Goal: Information Seeking & Learning: Learn about a topic

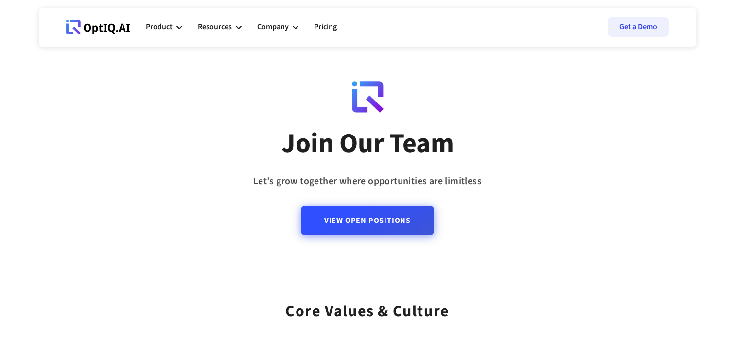
click at [334, 214] on link "View Open Positions" at bounding box center [367, 220] width 133 height 29
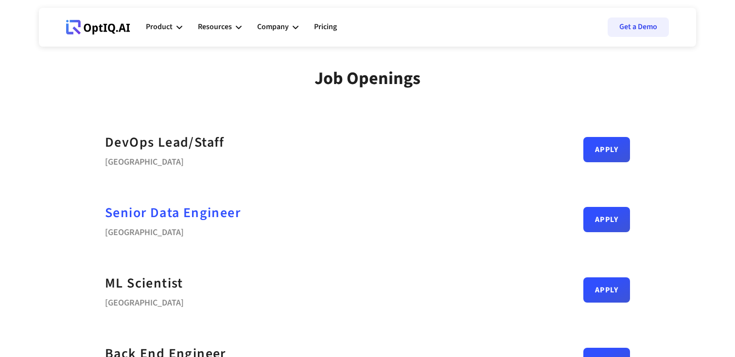
click at [199, 214] on div "Senior Data Engineer" at bounding box center [173, 213] width 136 height 22
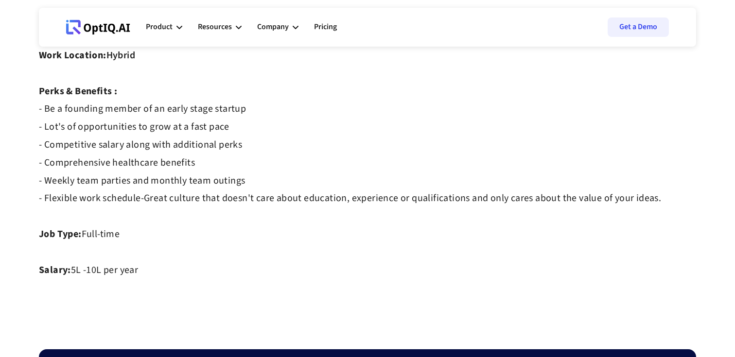
scroll to position [744, 0]
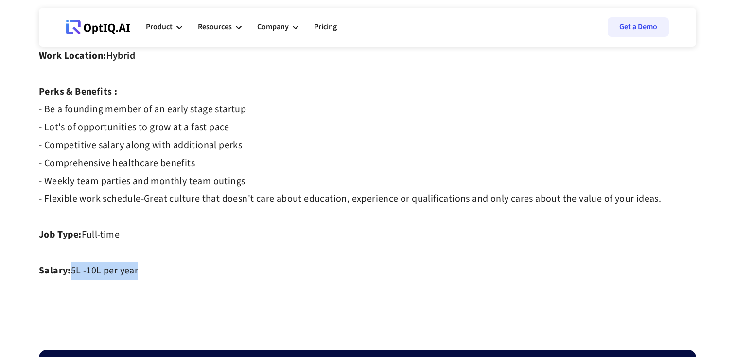
drag, startPoint x: 72, startPoint y: 271, endPoint x: 140, endPoint y: 270, distance: 67.6
click at [114, 271] on strong "5L -10L per year ‍" at bounding box center [104, 271] width 67 height 14
drag, startPoint x: 104, startPoint y: 272, endPoint x: 72, endPoint y: 272, distance: 31.1
click at [72, 272] on strong "5L -10L per year ‍" at bounding box center [104, 271] width 67 height 14
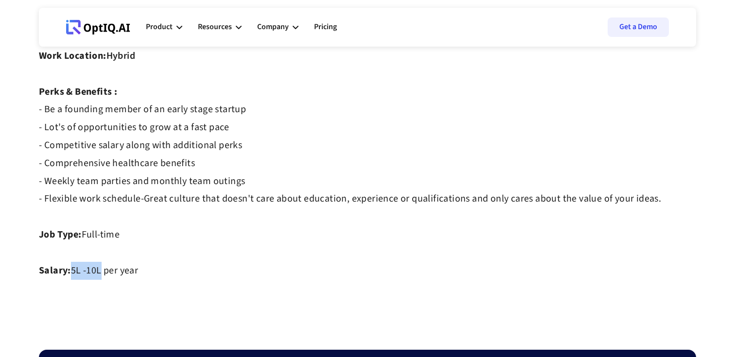
copy strong "5L -10L"
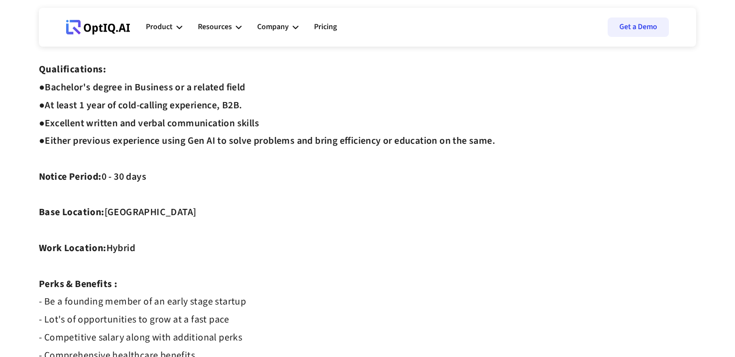
scroll to position [555, 0]
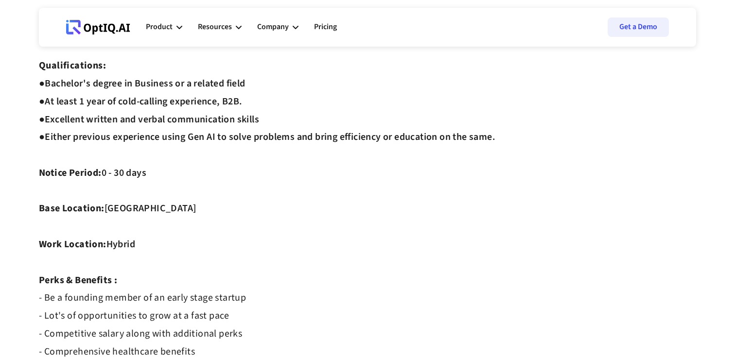
click at [129, 212] on div "Job Description: ‍ As SDR, you will play a crucial role in our sales team by id…" at bounding box center [368, 12] width 658 height 948
copy div "[GEOGRAPHIC_DATA]"
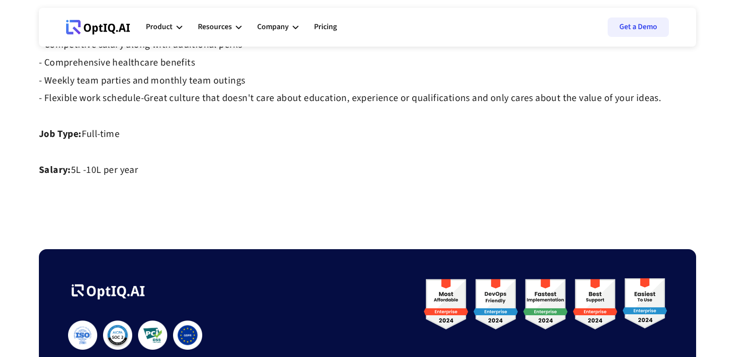
scroll to position [770, 0]
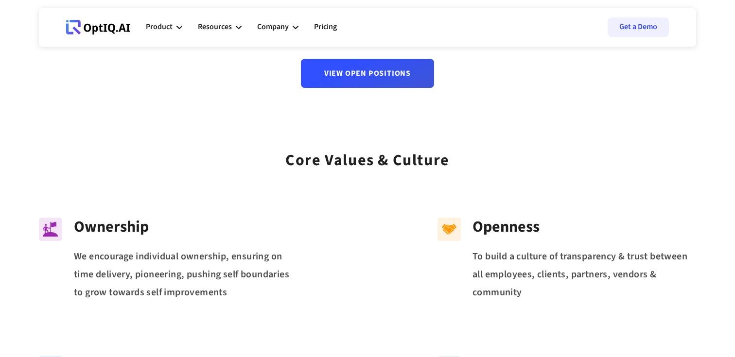
scroll to position [146, 0]
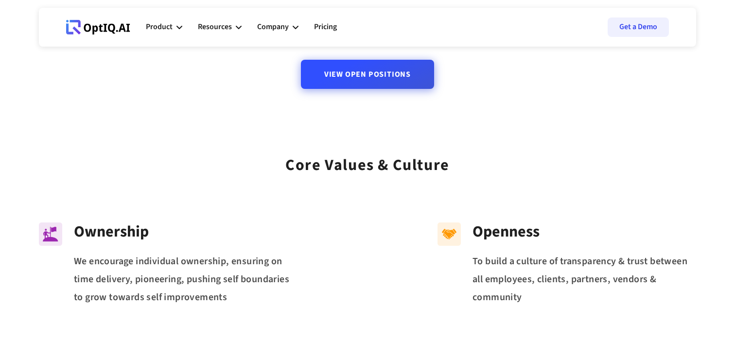
click at [360, 68] on link "View Open Positions" at bounding box center [367, 74] width 133 height 29
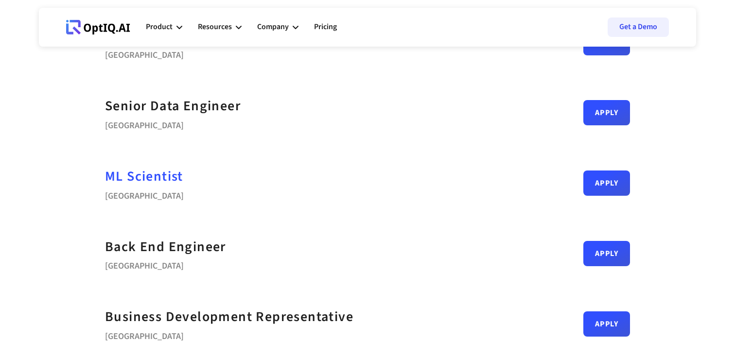
scroll to position [105, 0]
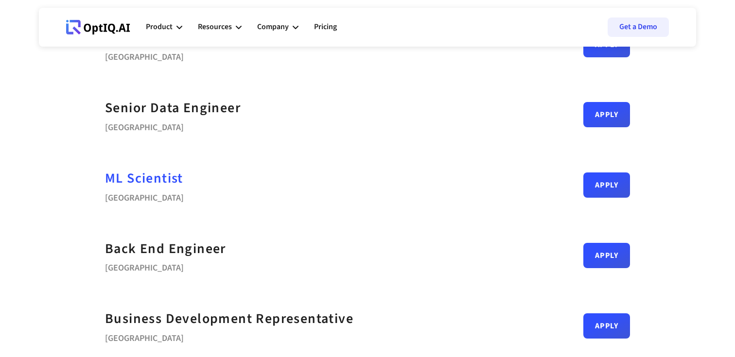
click at [151, 178] on div "ML Scientist" at bounding box center [144, 179] width 78 height 22
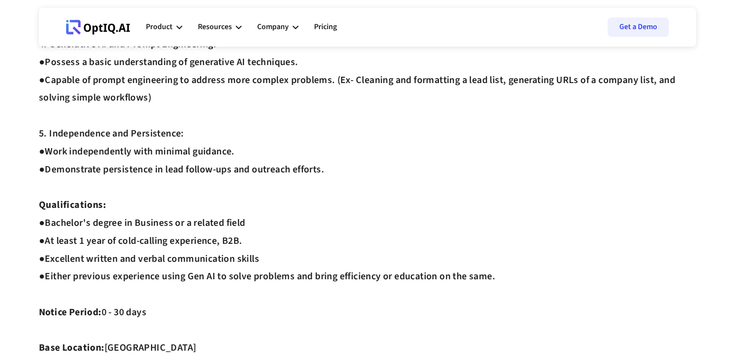
scroll to position [435, 0]
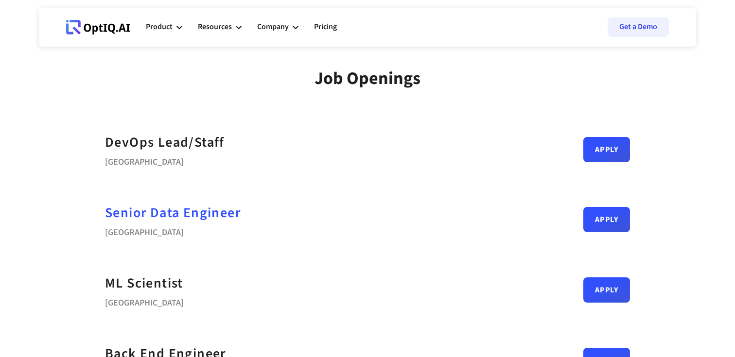
click at [135, 203] on div "Senior Data Engineer" at bounding box center [173, 213] width 136 height 22
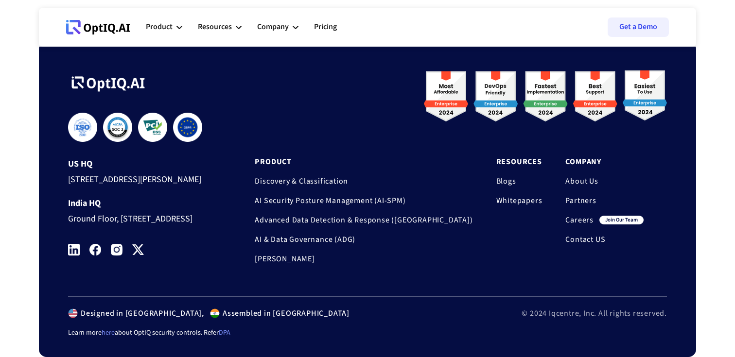
scroll to position [1095, 0]
